Goal: Find specific page/section: Find specific page/section

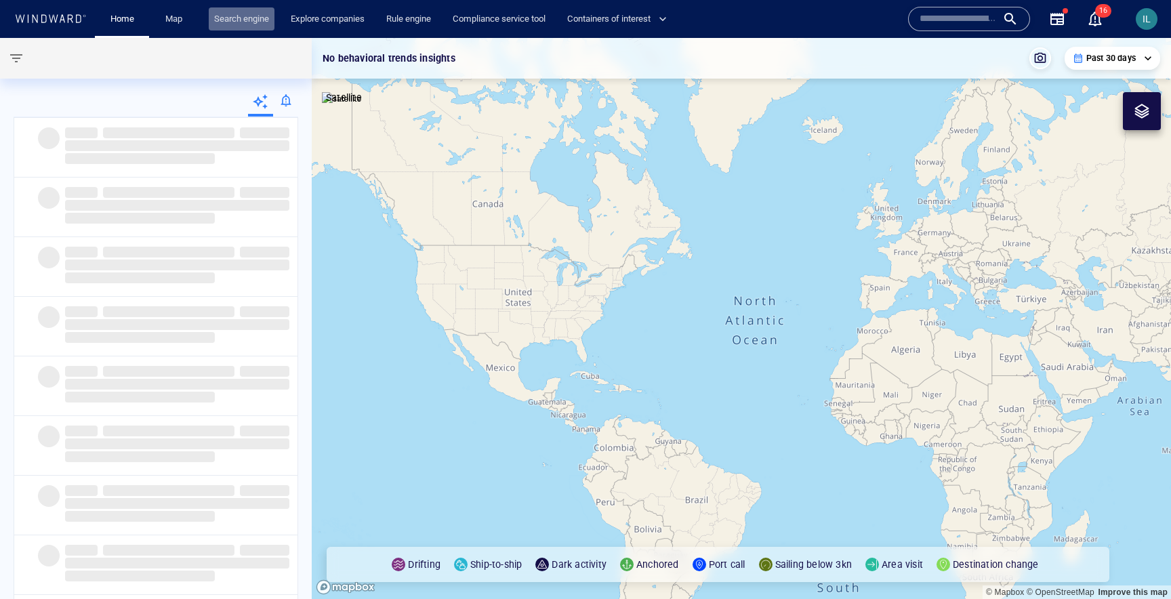
click at [226, 21] on link "Search engine" at bounding box center [242, 19] width 66 height 24
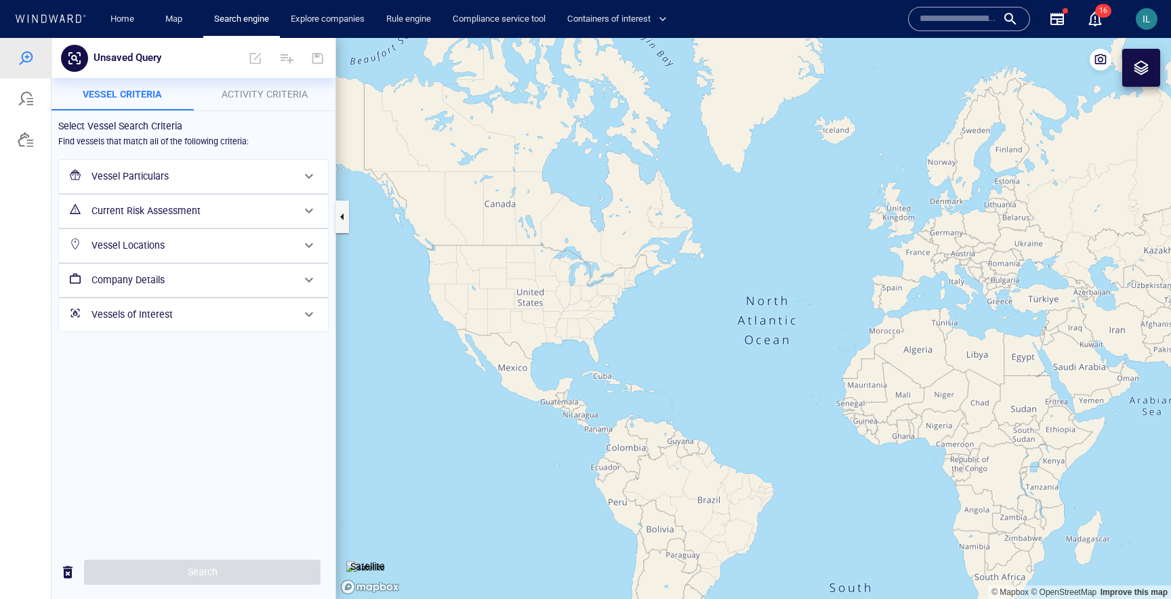
click at [176, 178] on h6 "Vessel Particulars" at bounding box center [191, 176] width 201 height 17
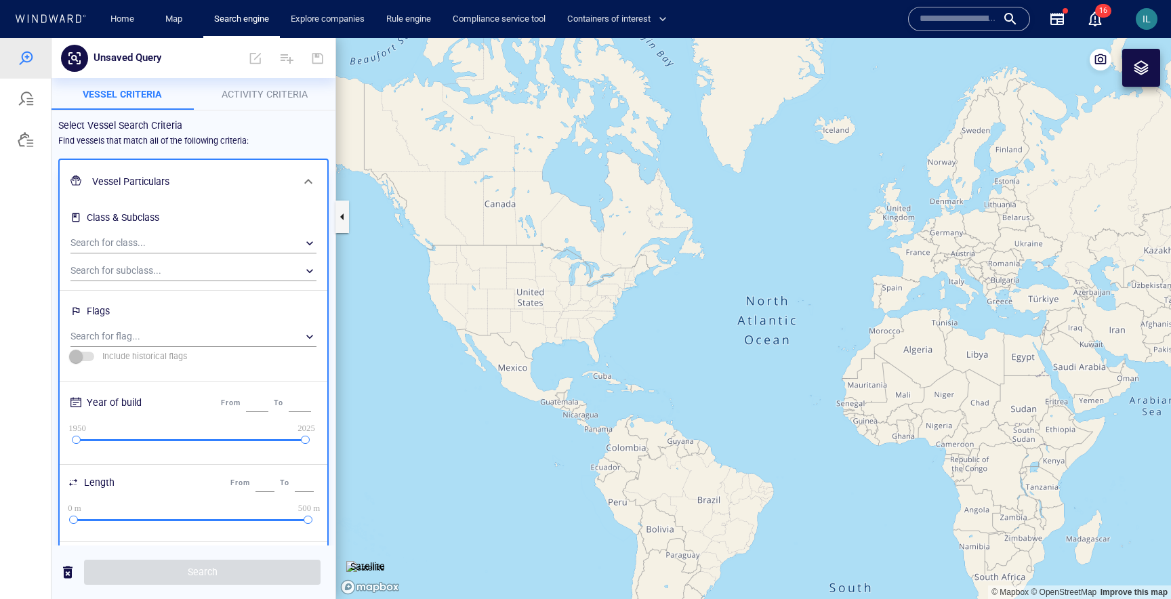
click at [297, 178] on div at bounding box center [308, 181] width 33 height 33
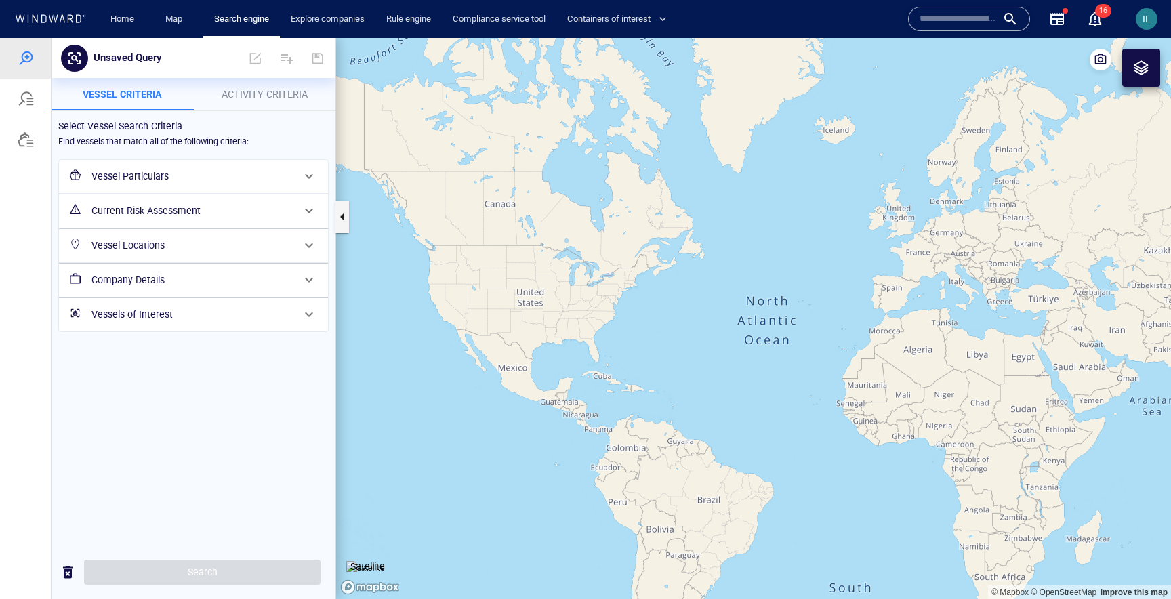
click at [200, 211] on h6 "Current Risk Assessment" at bounding box center [191, 211] width 201 height 17
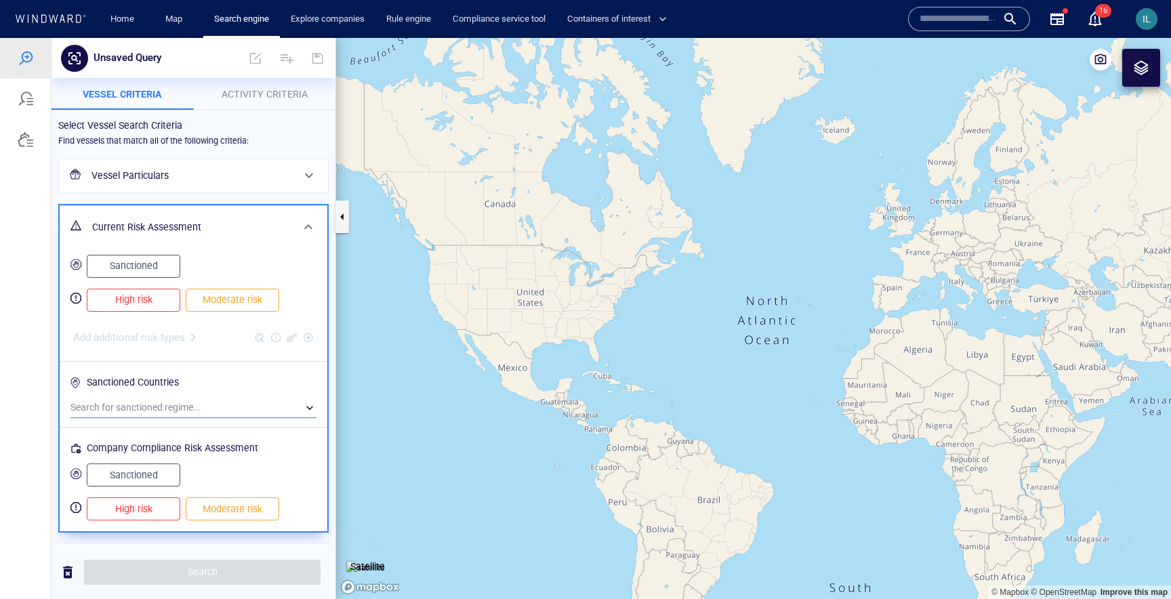
click at [191, 404] on div "​" at bounding box center [193, 408] width 246 height 20
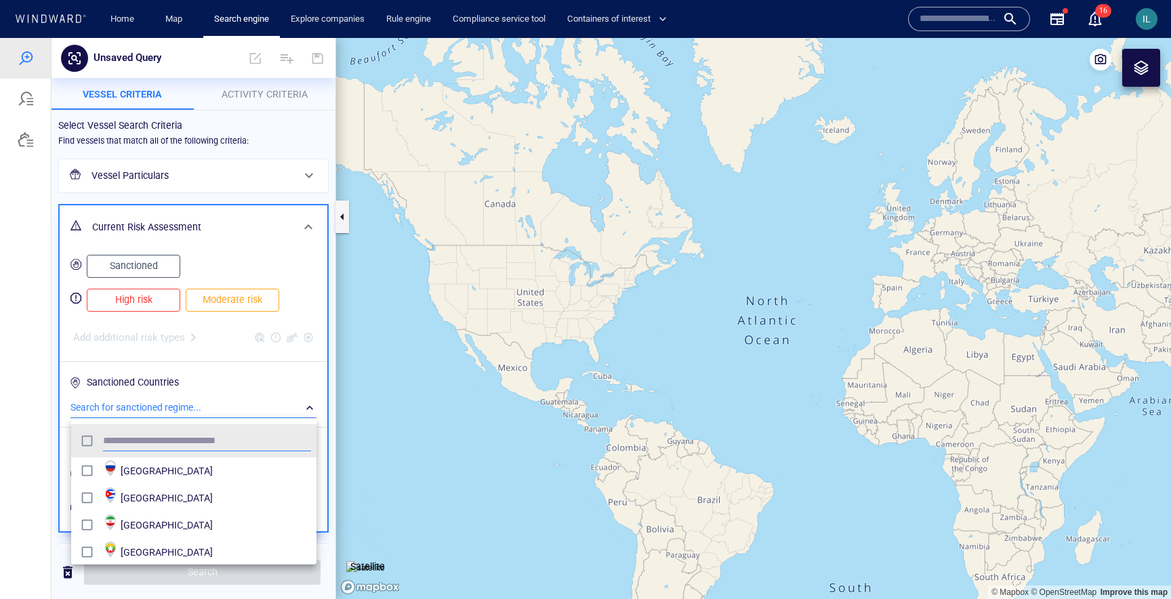
scroll to position [135, 245]
click at [232, 394] on div at bounding box center [585, 318] width 1171 height 561
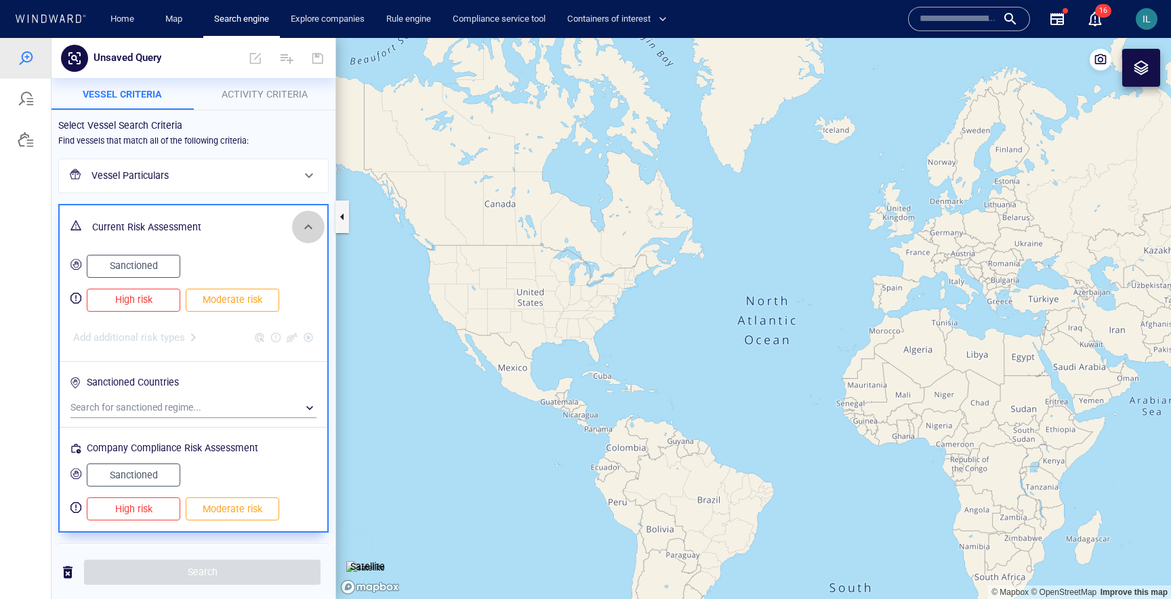
click at [306, 224] on span at bounding box center [308, 227] width 16 height 16
